Goal: Information Seeking & Learning: Learn about a topic

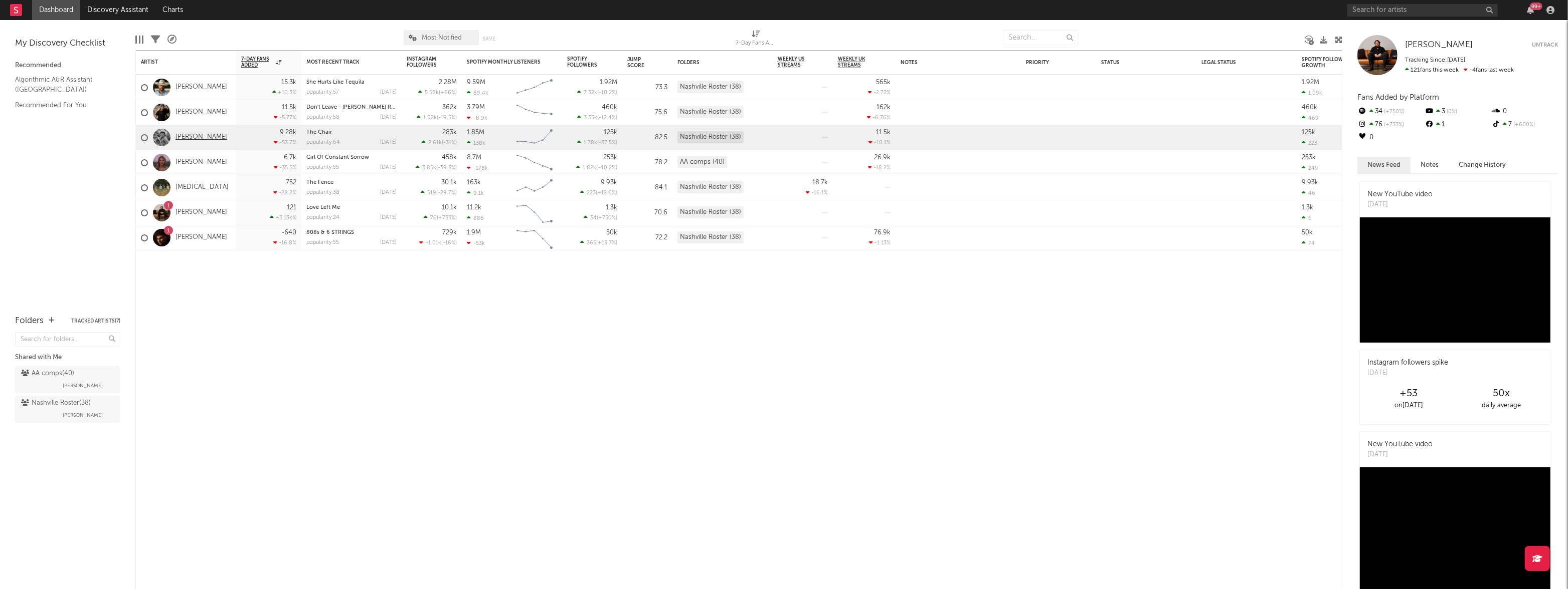
click at [202, 137] on link "[PERSON_NAME]" at bounding box center [201, 138] width 51 height 9
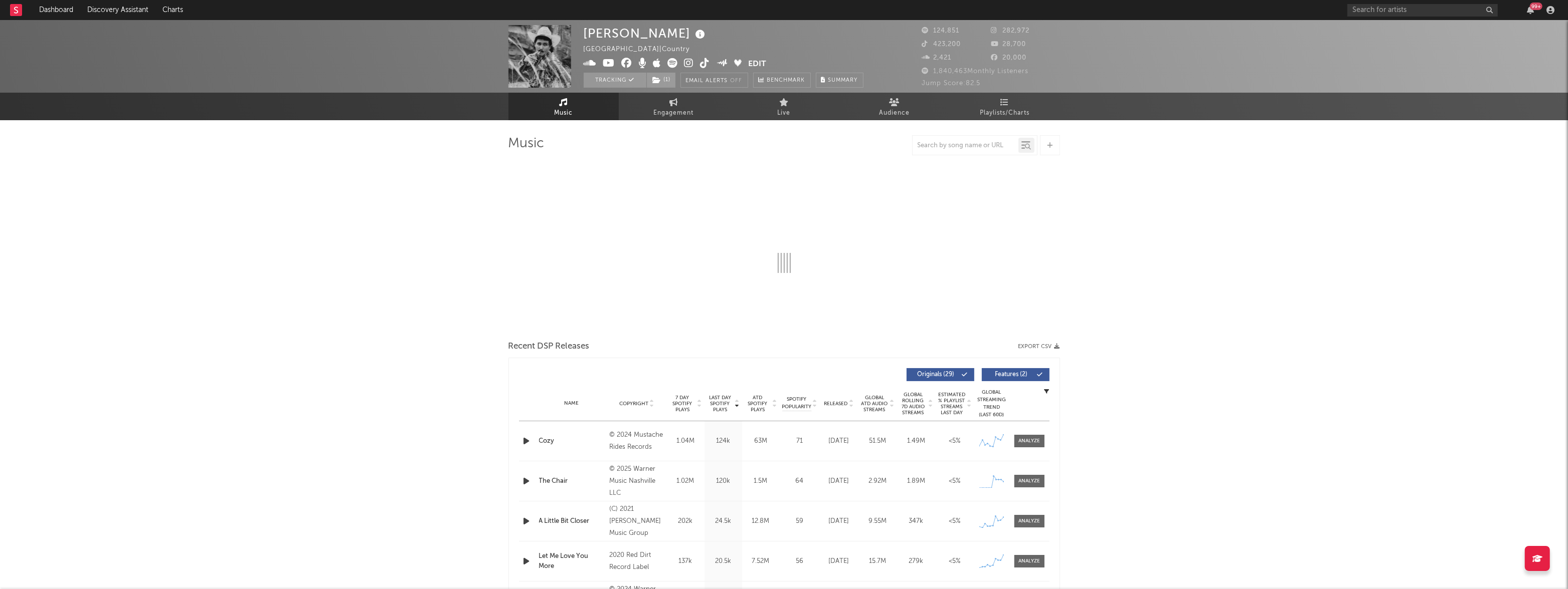
select select "6m"
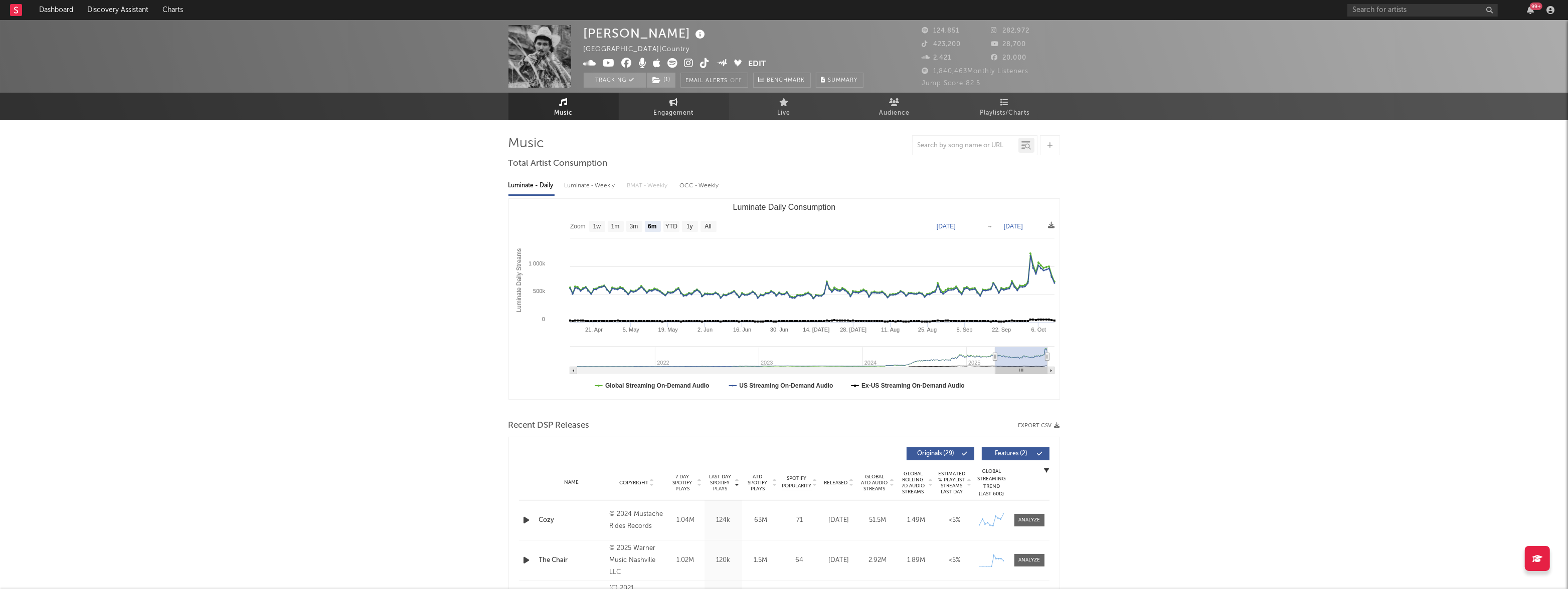
click at [664, 110] on span "Engagement" at bounding box center [674, 114] width 40 height 12
select select "1w"
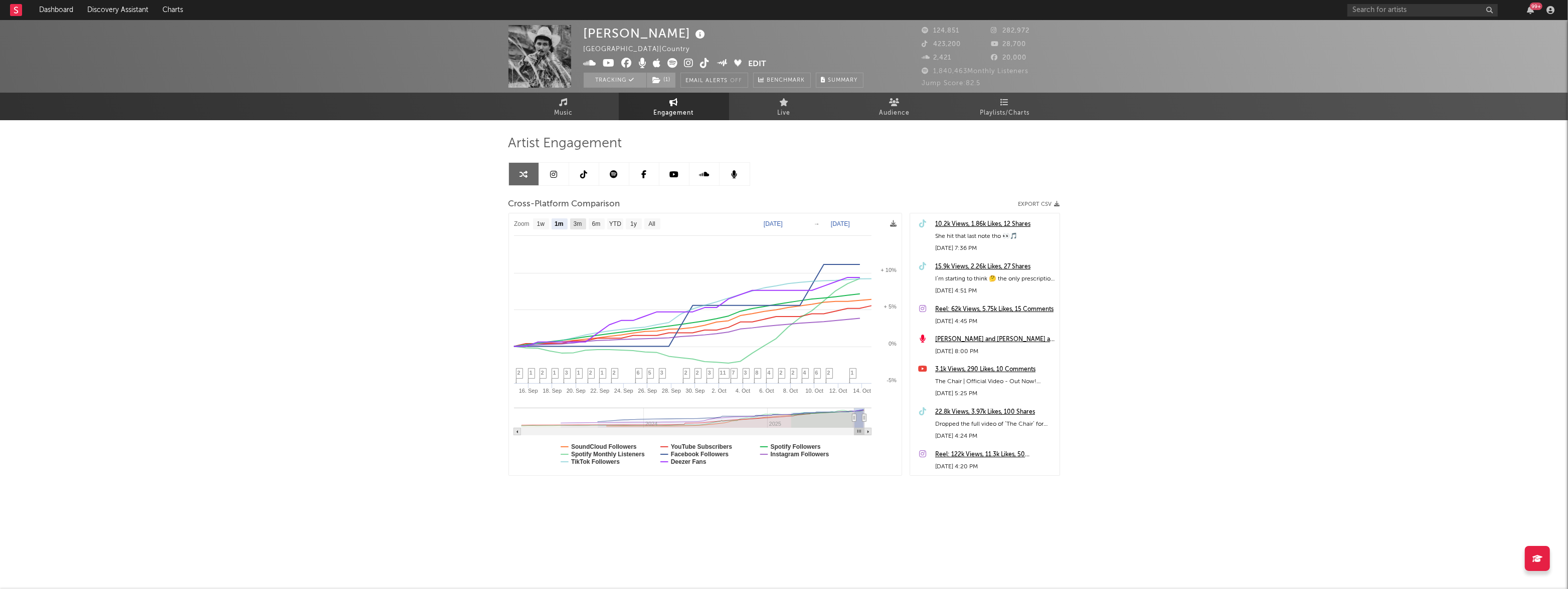
click at [577, 225] on text "3m" at bounding box center [577, 224] width 9 height 7
select select "3m"
type input "[DATE]"
select select "3m"
